Goal: Navigation & Orientation: Understand site structure

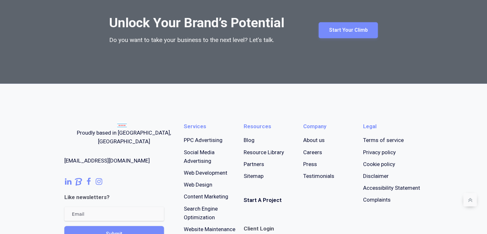
scroll to position [2899, 0]
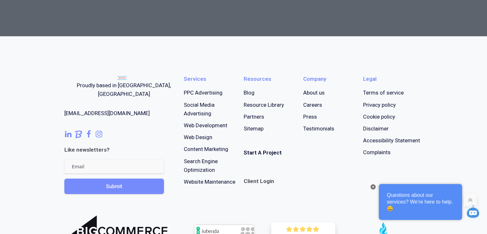
click at [249, 133] on link "Sitemap" at bounding box center [254, 128] width 20 height 9
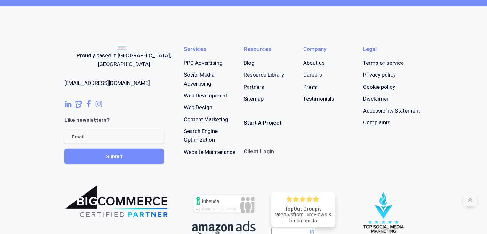
scroll to position [1761, 0]
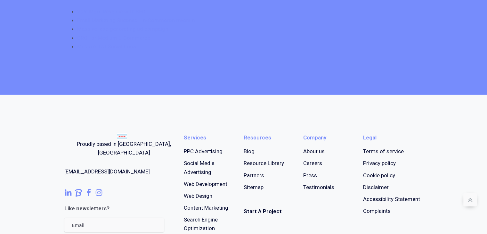
click at [320, 150] on link "About us" at bounding box center [313, 151] width 21 height 9
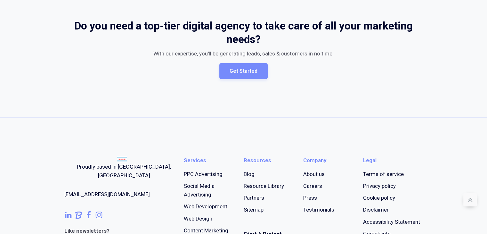
scroll to position [1857, 0]
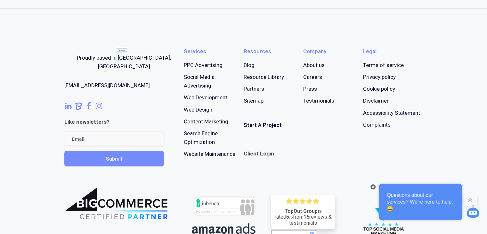
click at [90, 102] on icon at bounding box center [89, 106] width 8 height 8
